Goal: Task Accomplishment & Management: Manage account settings

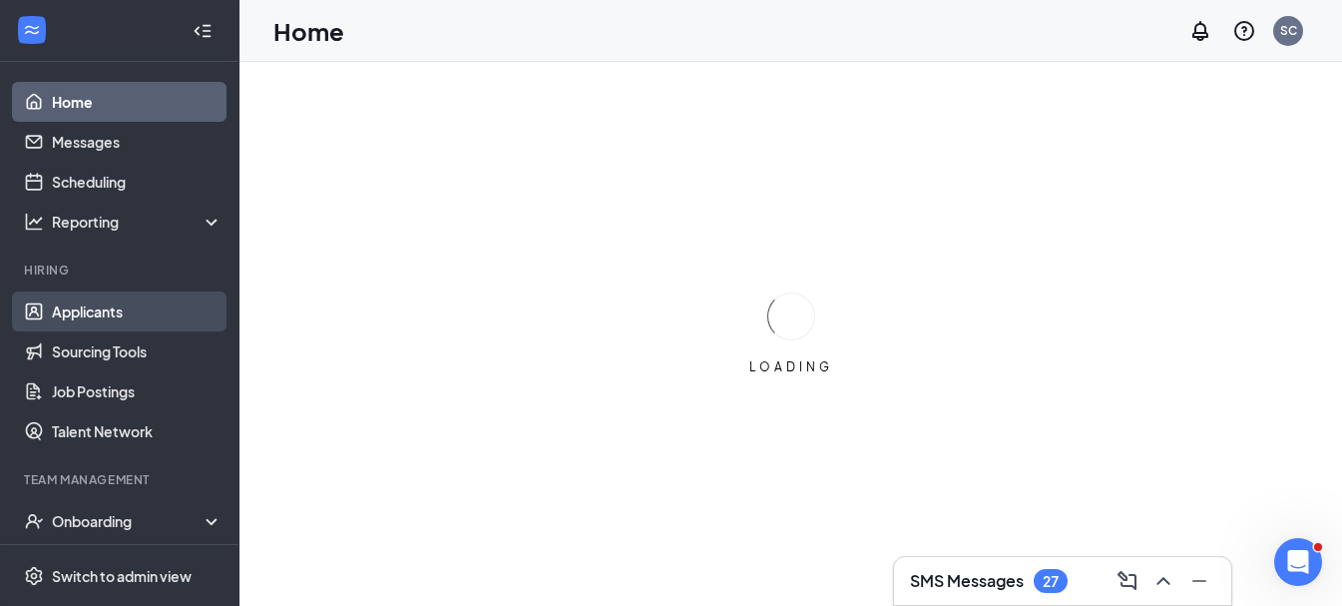
click at [143, 318] on link "Applicants" at bounding box center [137, 311] width 171 height 40
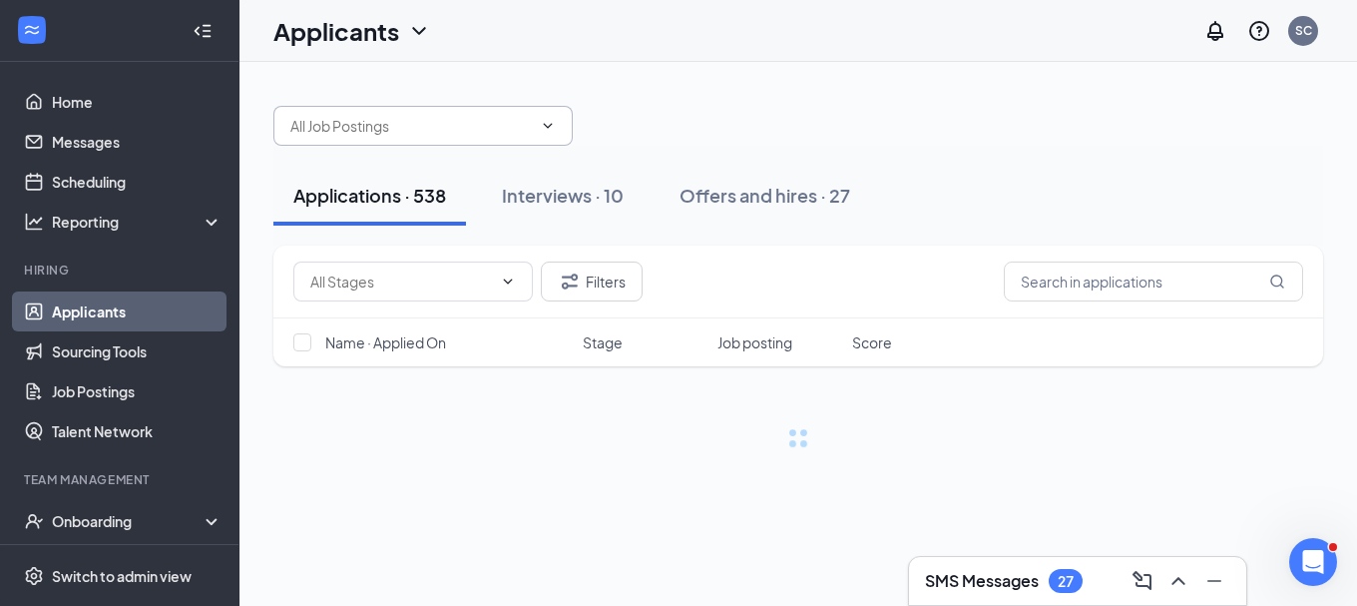
click at [431, 122] on input "text" at bounding box center [410, 126] width 241 height 22
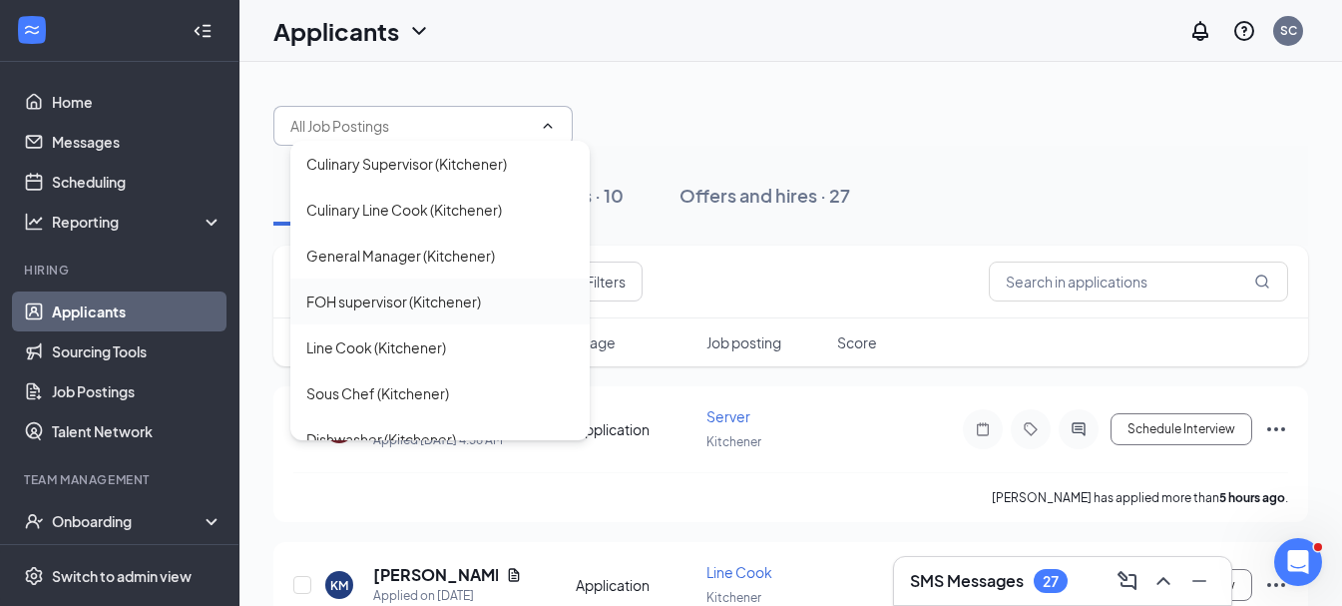
click at [445, 301] on div "FOH supervisor (Kitchener)" at bounding box center [393, 301] width 175 height 22
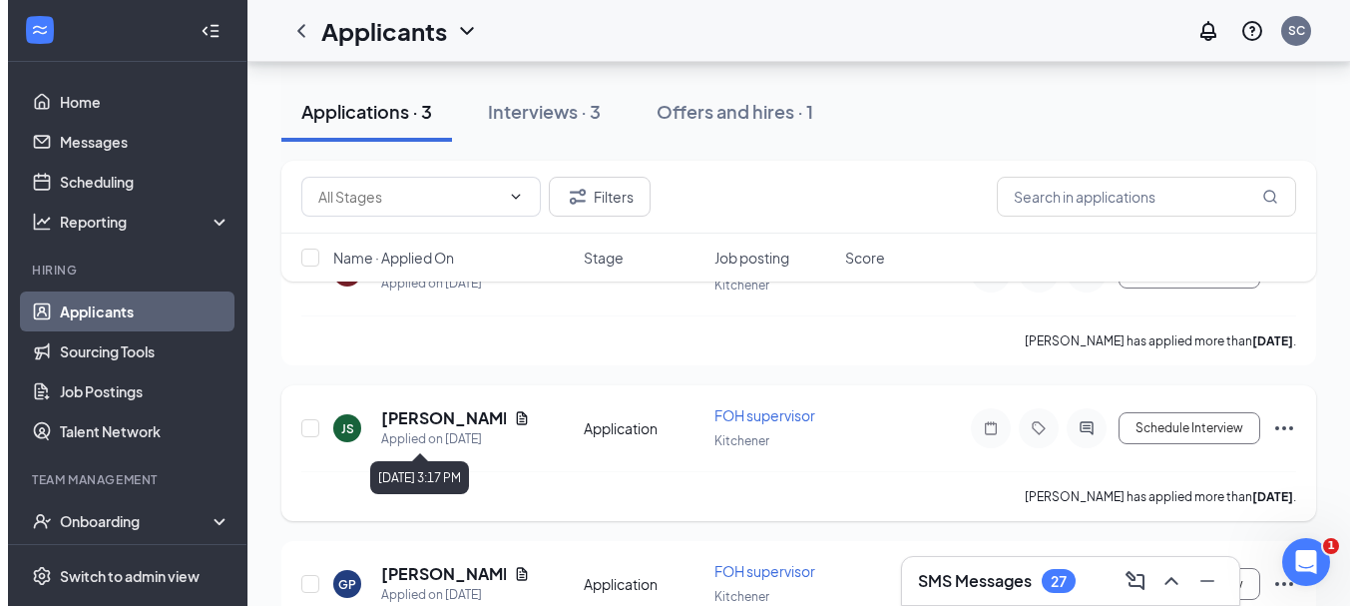
scroll to position [294, 0]
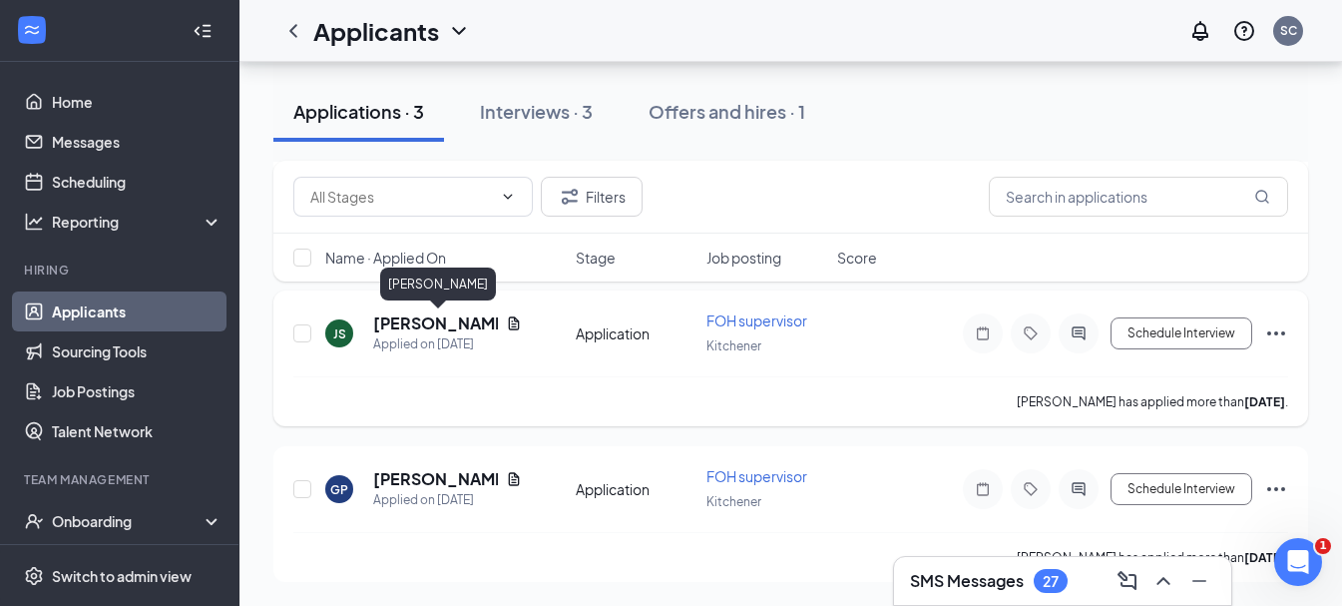
click at [461, 321] on h5 "[PERSON_NAME]" at bounding box center [435, 323] width 125 height 22
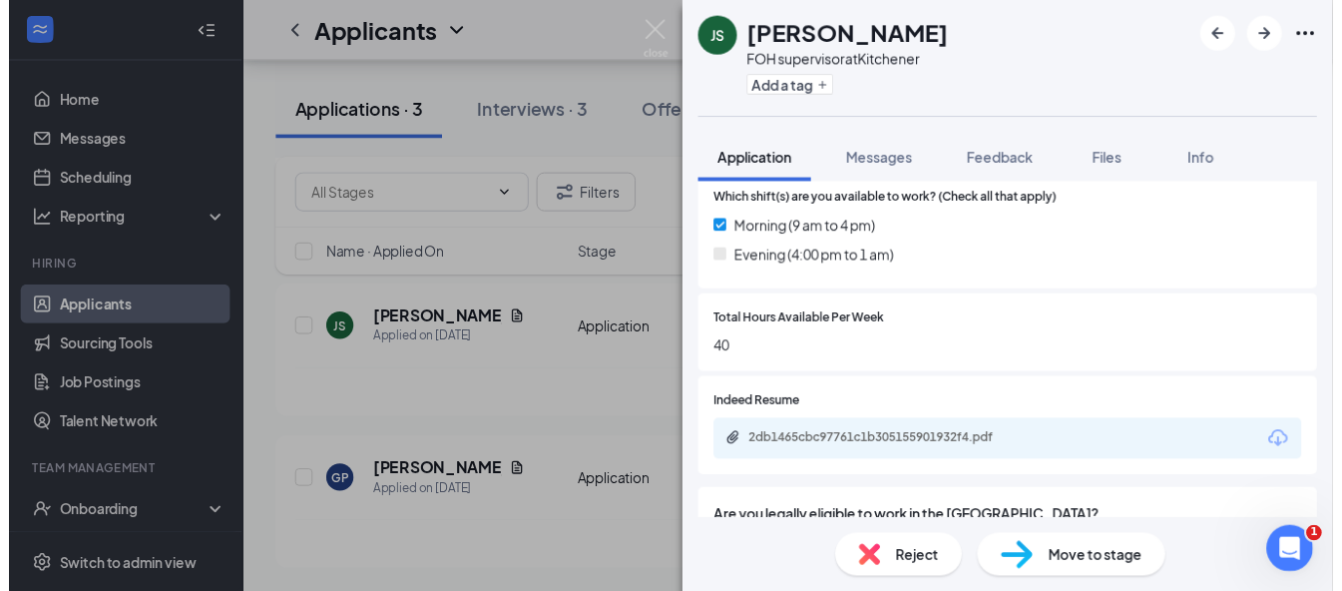
scroll to position [399, 0]
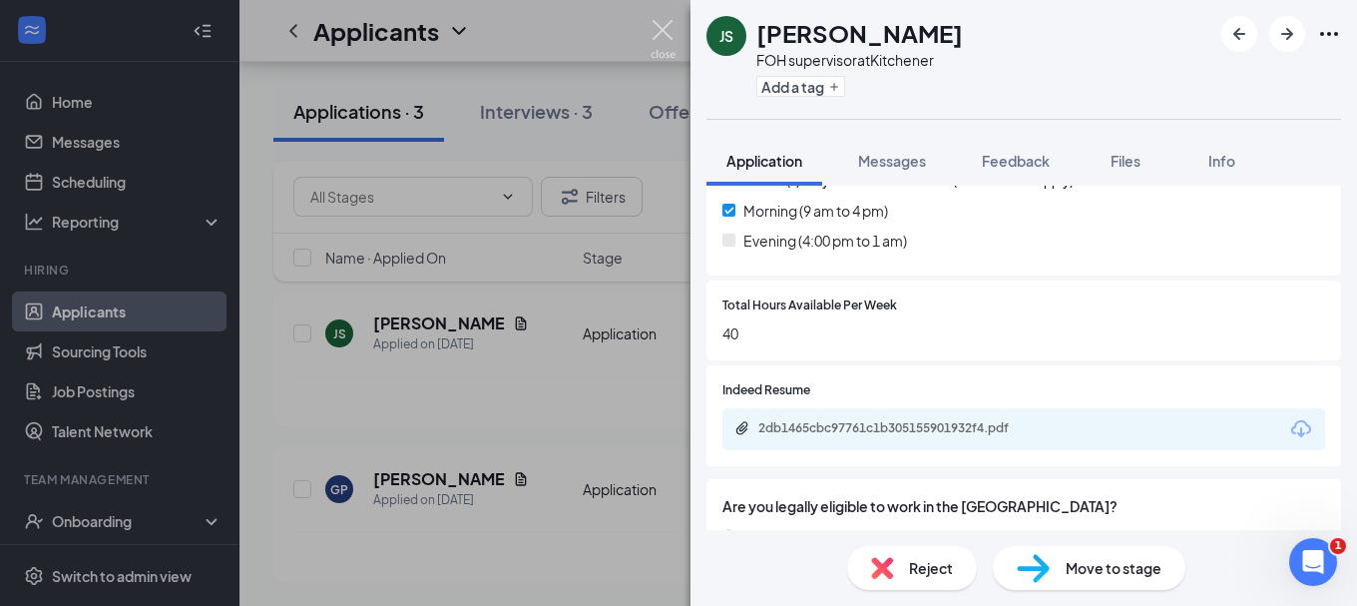
click at [660, 34] on img at bounding box center [662, 39] width 25 height 39
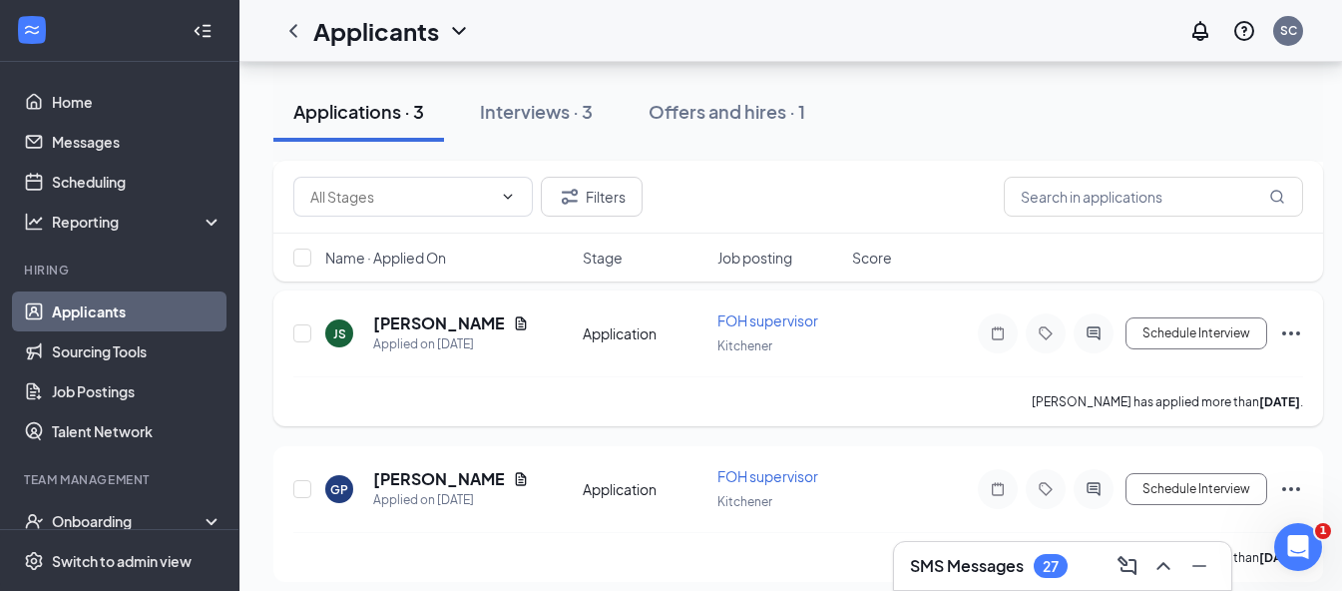
click at [1298, 330] on icon "Ellipses" at bounding box center [1291, 333] width 24 height 24
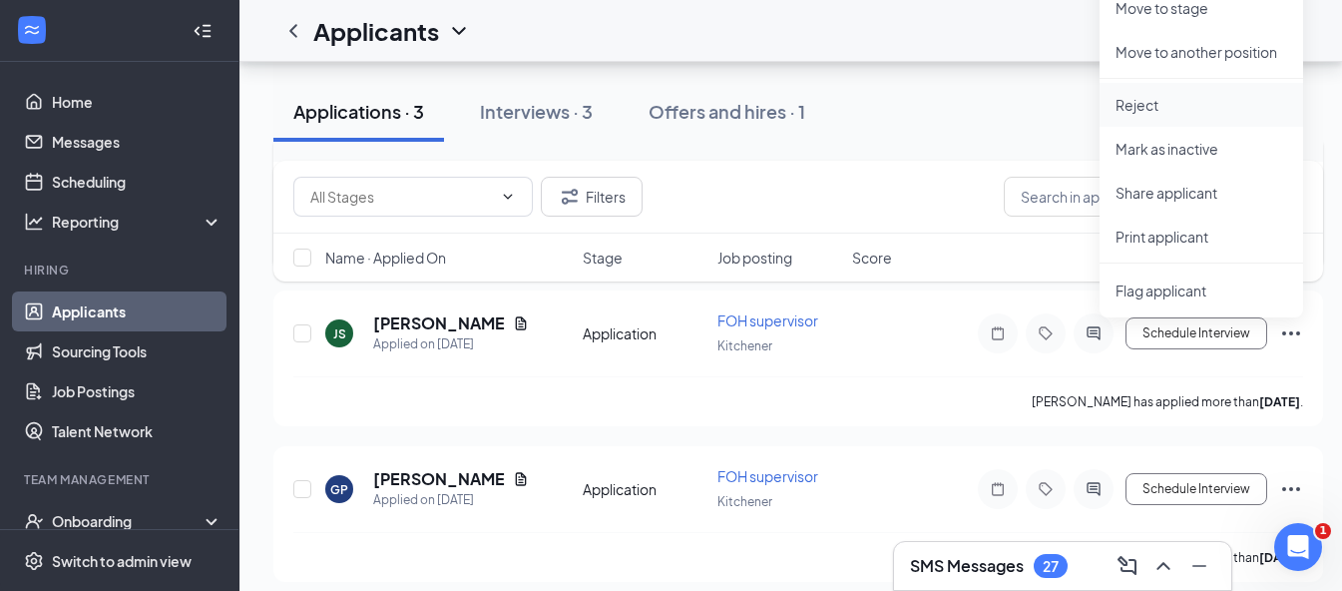
click at [1177, 112] on p "Reject" at bounding box center [1201, 105] width 172 height 20
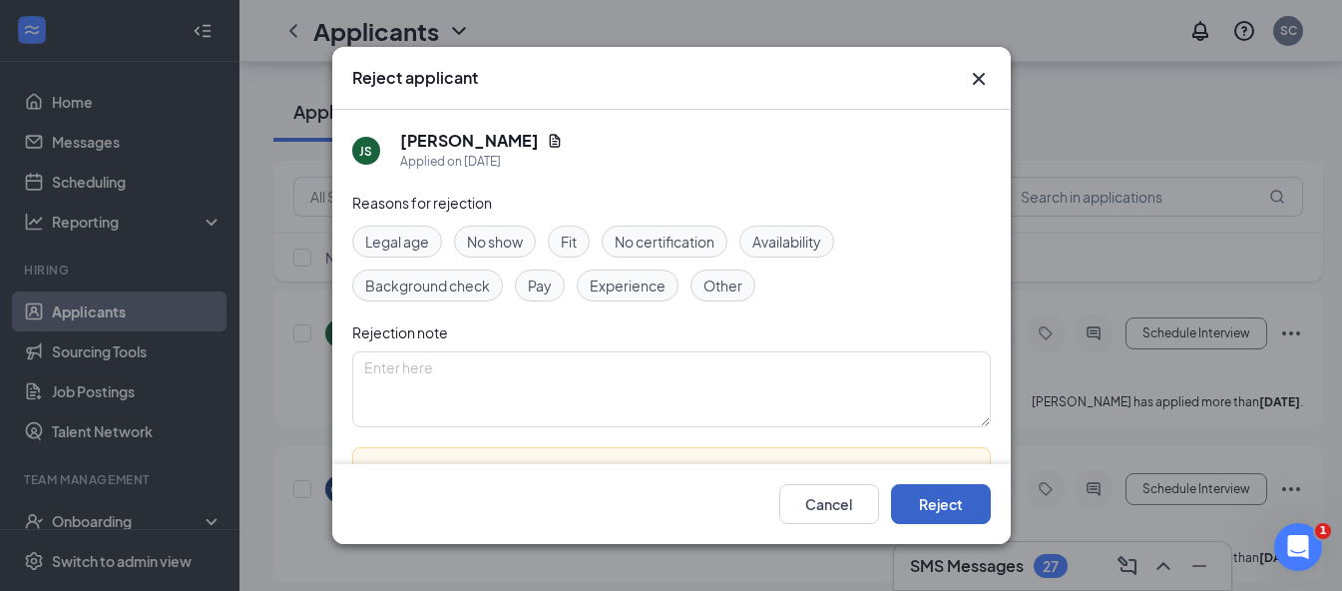
click at [946, 501] on button "Reject" at bounding box center [941, 504] width 100 height 40
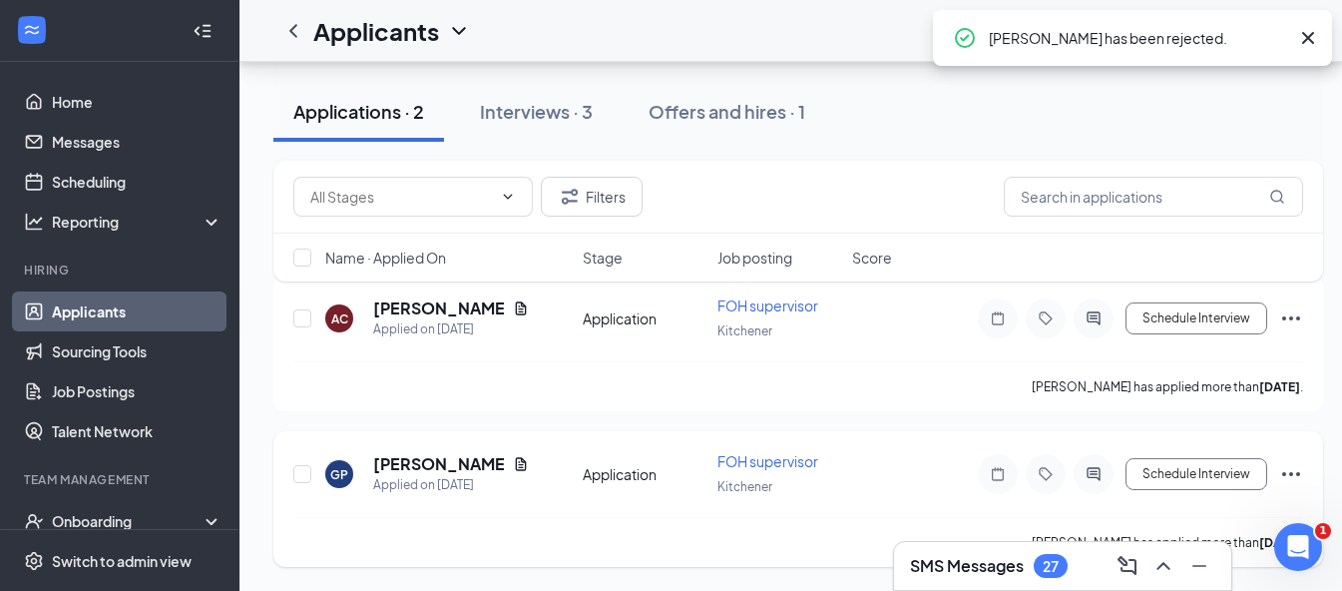
scroll to position [154, 0]
click at [1288, 470] on icon "Ellipses" at bounding box center [1291, 474] width 24 height 24
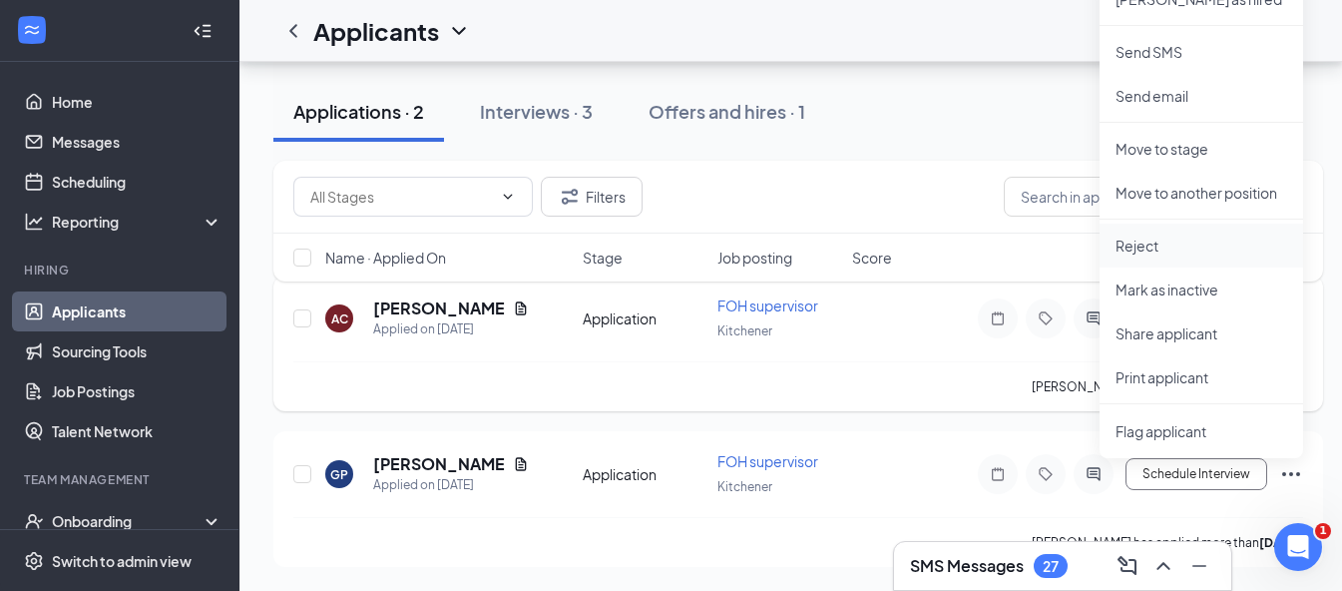
click at [1169, 251] on p "Reject" at bounding box center [1201, 245] width 172 height 20
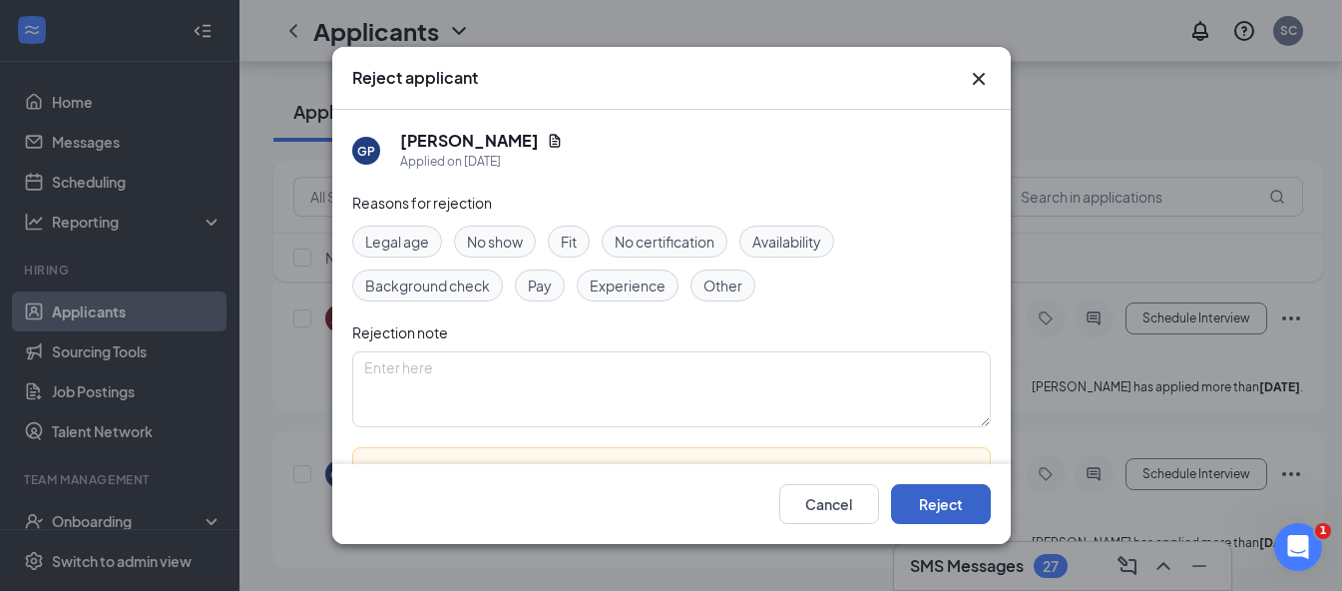
click at [962, 509] on button "Reject" at bounding box center [941, 504] width 100 height 40
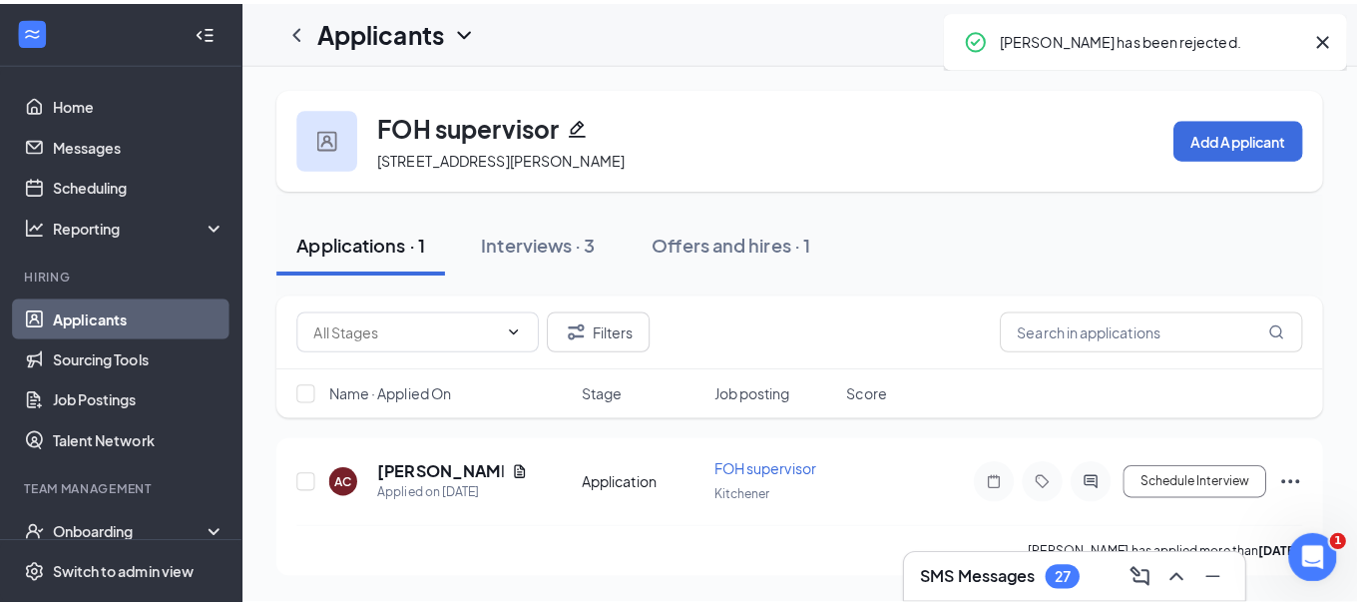
scroll to position [0, 0]
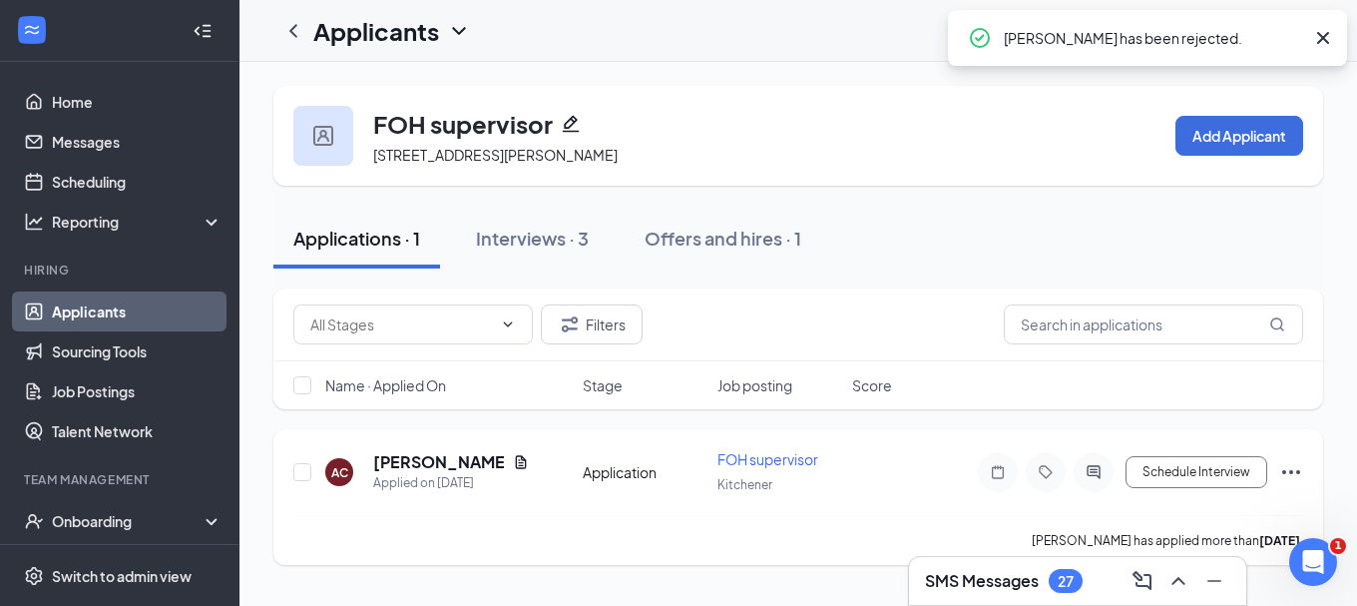
click at [432, 464] on h5 "[PERSON_NAME]" at bounding box center [439, 462] width 132 height 22
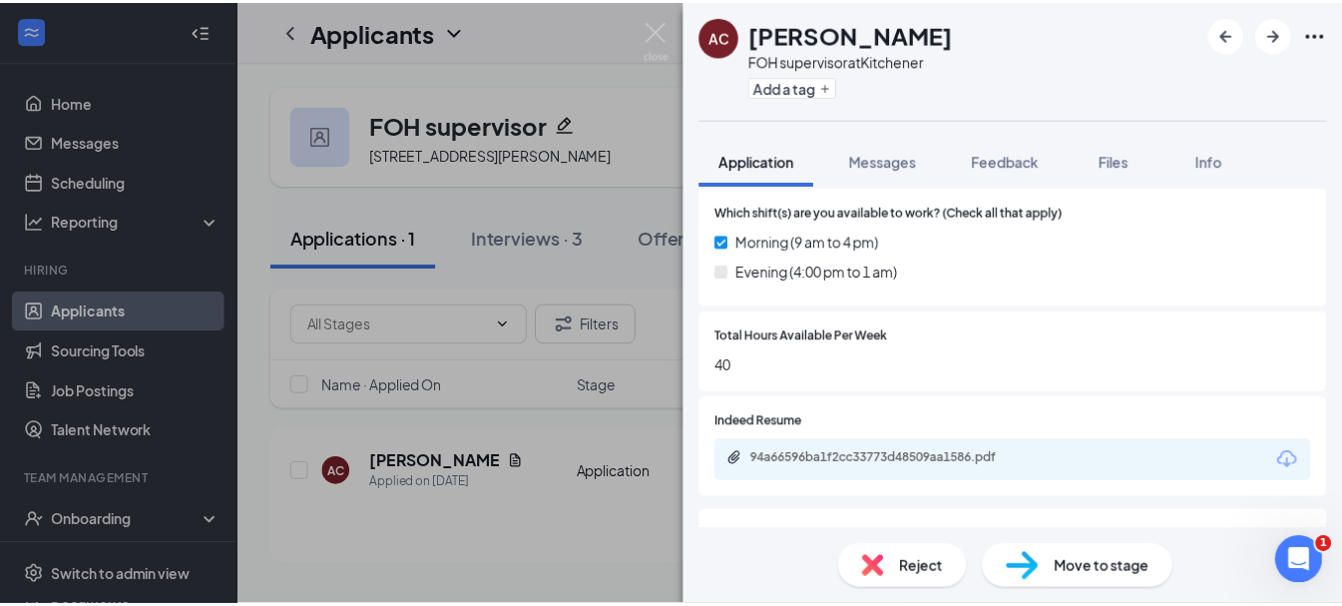
scroll to position [299, 0]
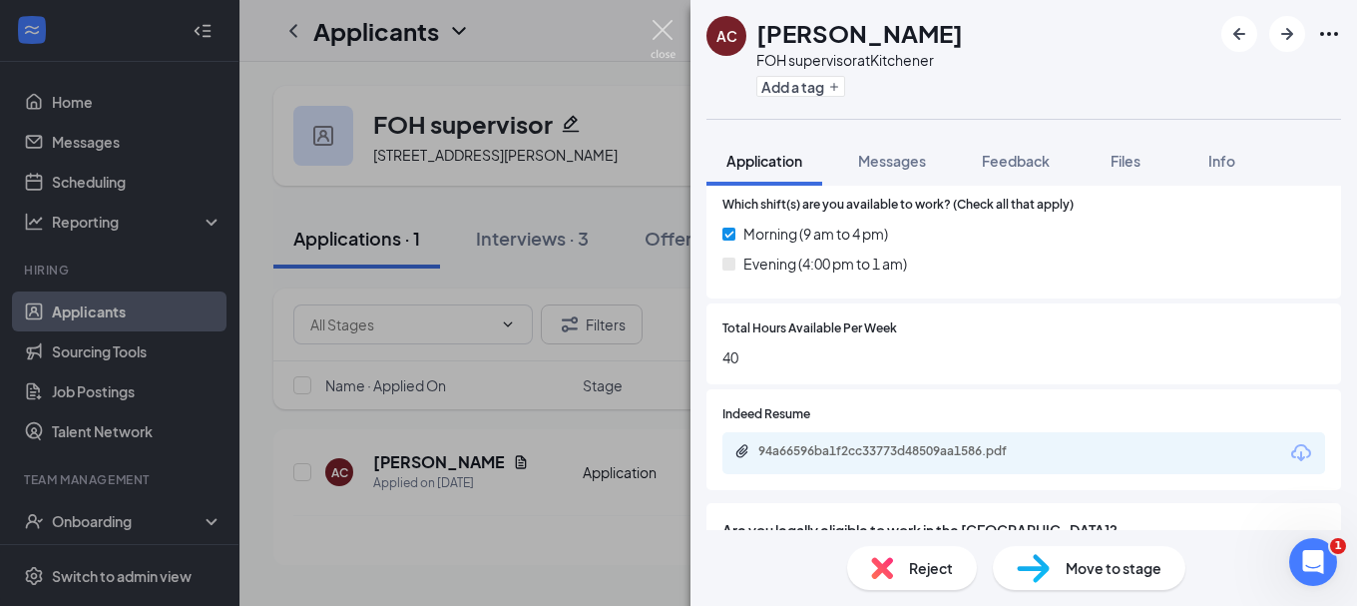
click at [660, 32] on img at bounding box center [662, 39] width 25 height 39
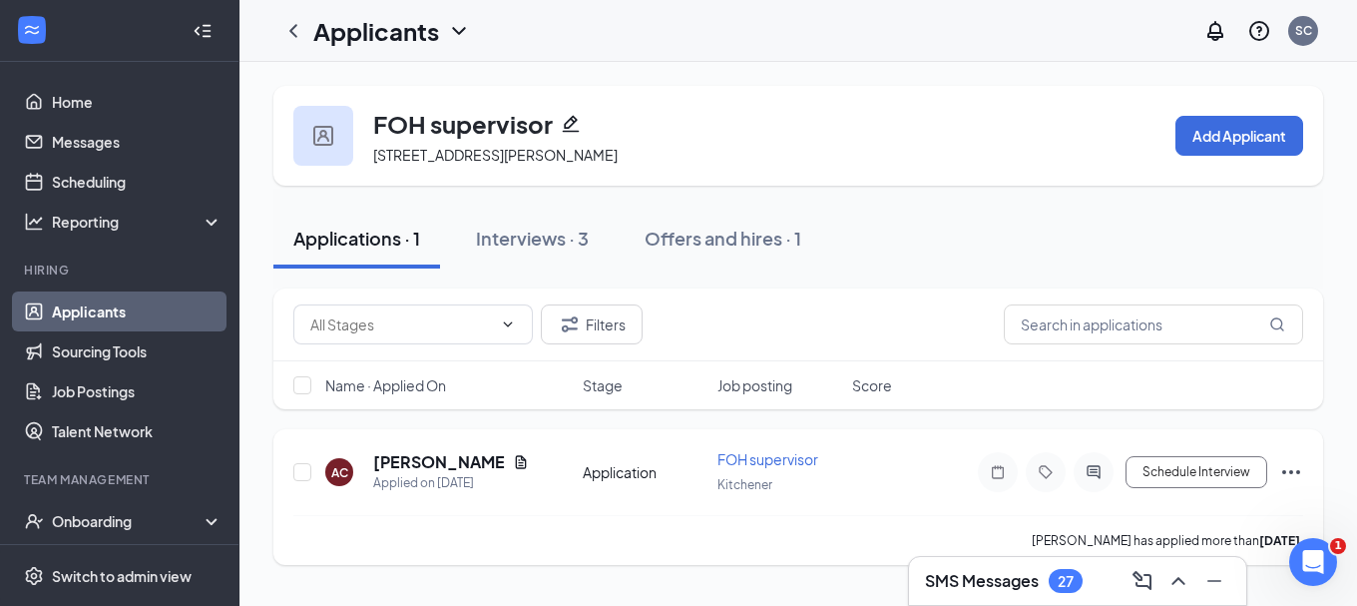
click at [1288, 470] on icon "Ellipses" at bounding box center [1291, 472] width 24 height 24
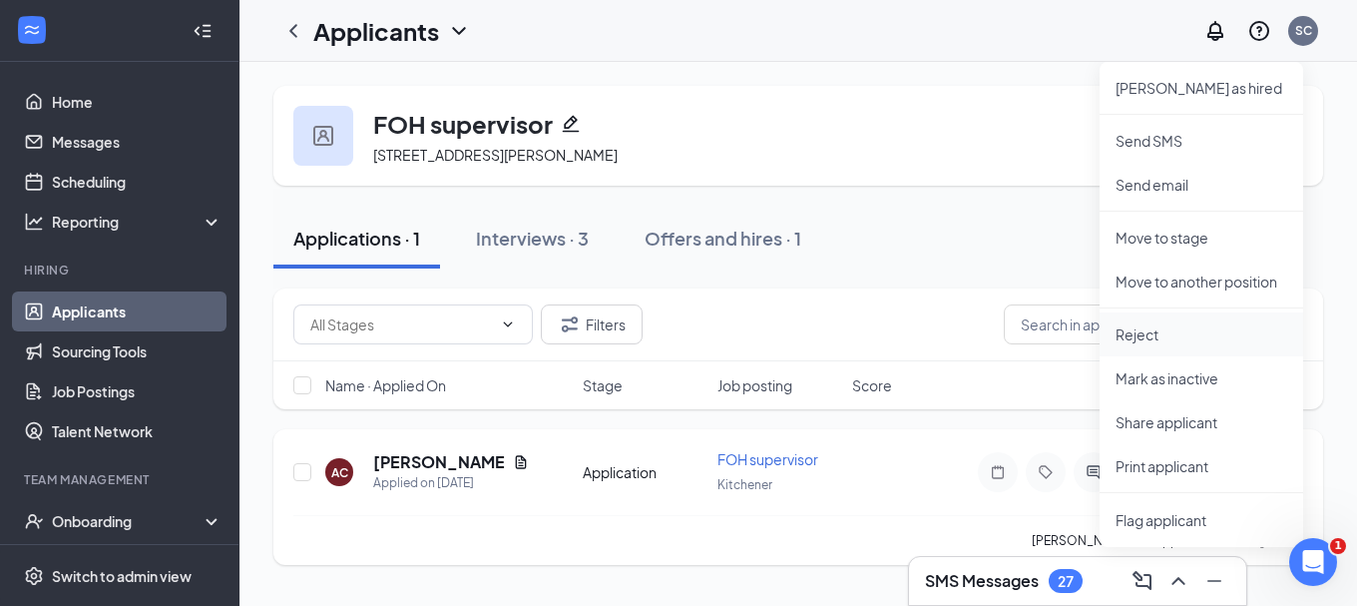
click at [1123, 335] on p "Reject" at bounding box center [1201, 334] width 172 height 20
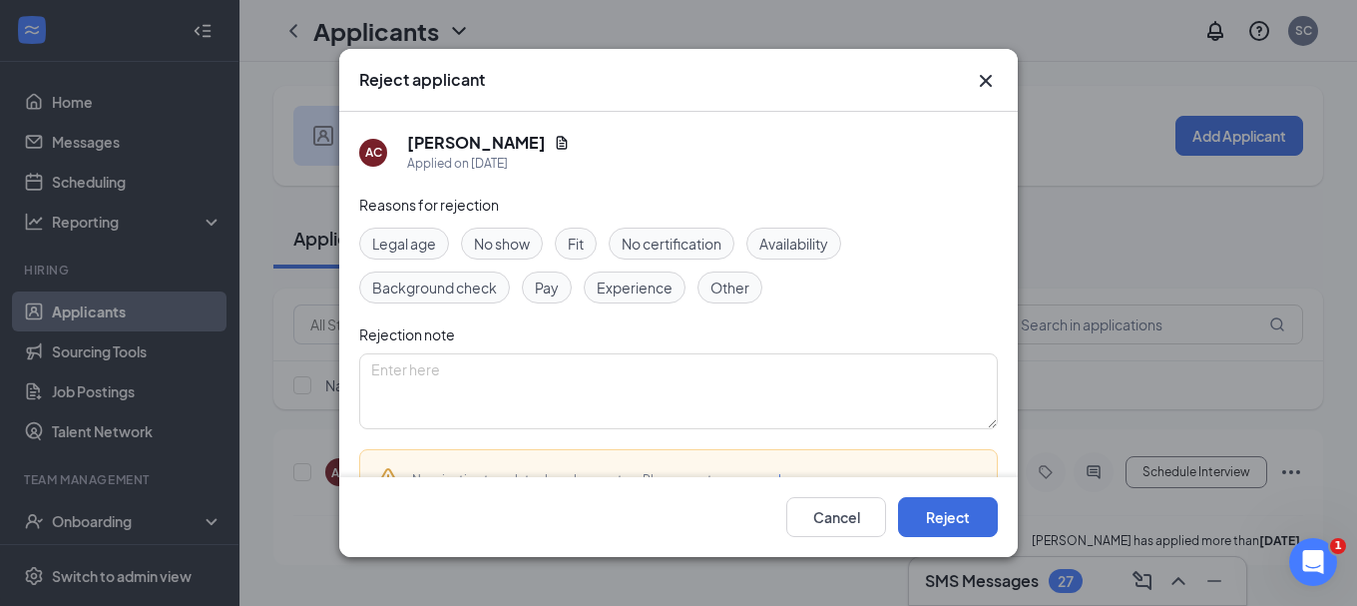
click at [983, 540] on div "Cancel Reject" at bounding box center [678, 517] width 678 height 80
click at [978, 517] on button "Reject" at bounding box center [948, 517] width 100 height 40
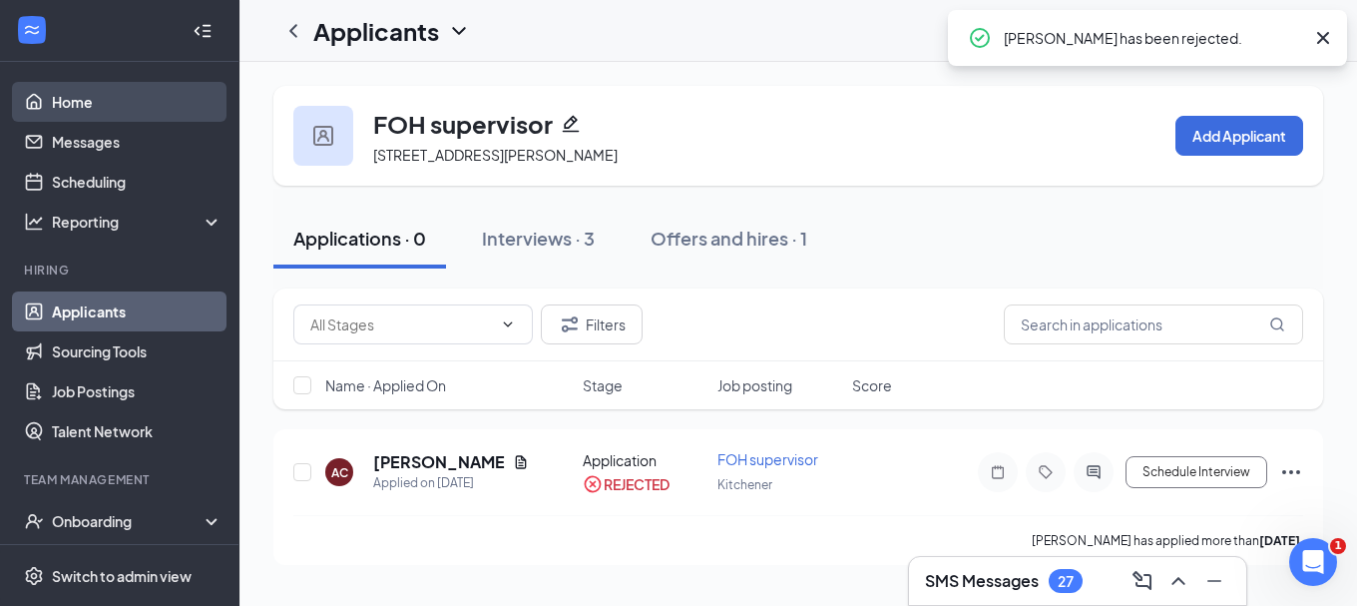
click at [103, 87] on link "Home" at bounding box center [137, 102] width 171 height 40
